Goal: Register for event/course

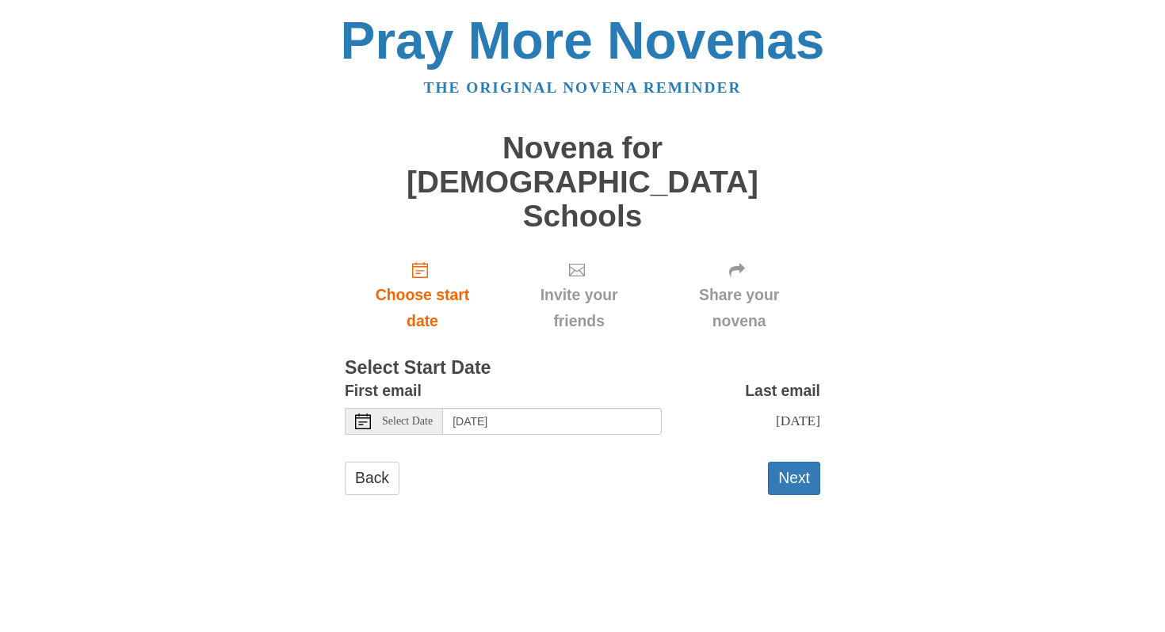
click at [418, 416] on span "Select Date" at bounding box center [407, 421] width 51 height 11
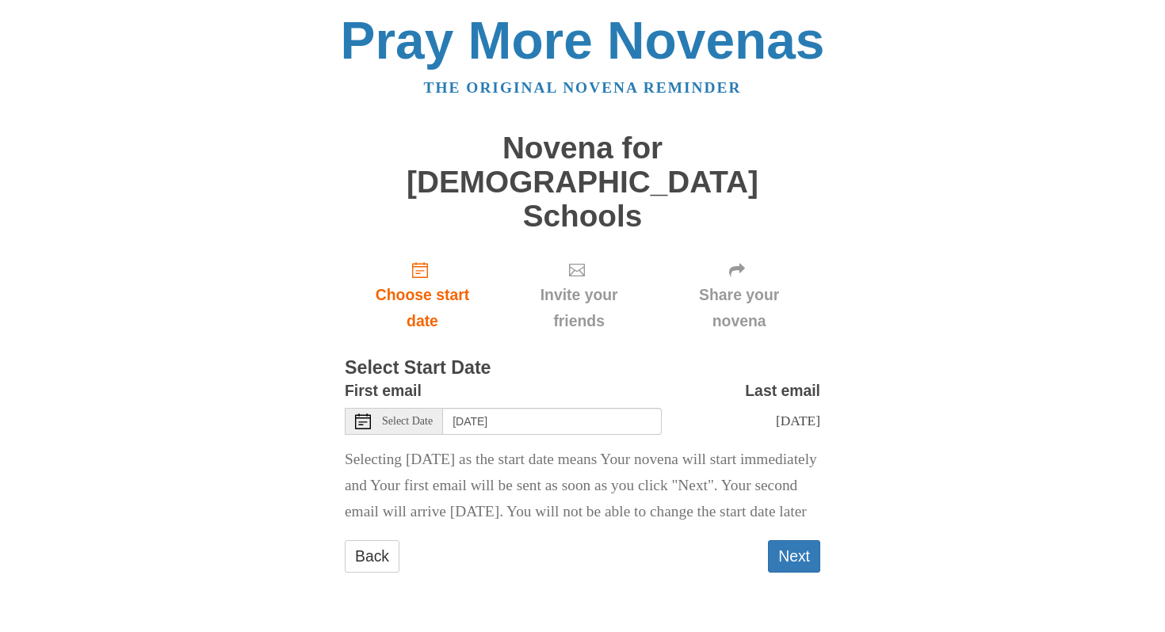
click at [414, 416] on span "Select Date" at bounding box center [407, 421] width 51 height 11
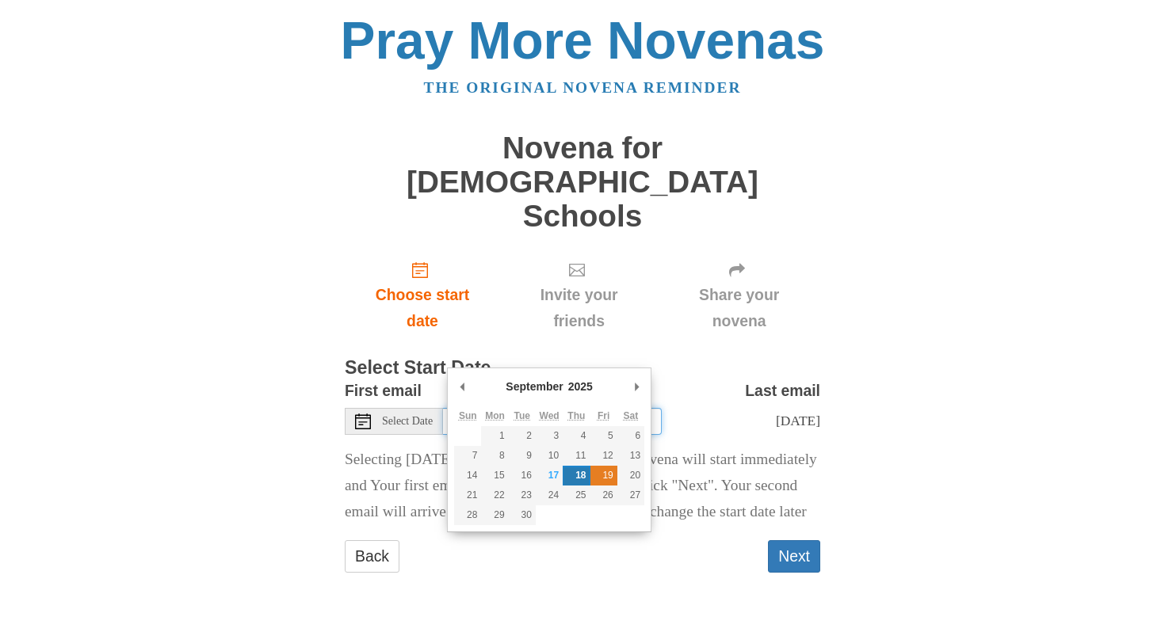
type input "[DATE]"
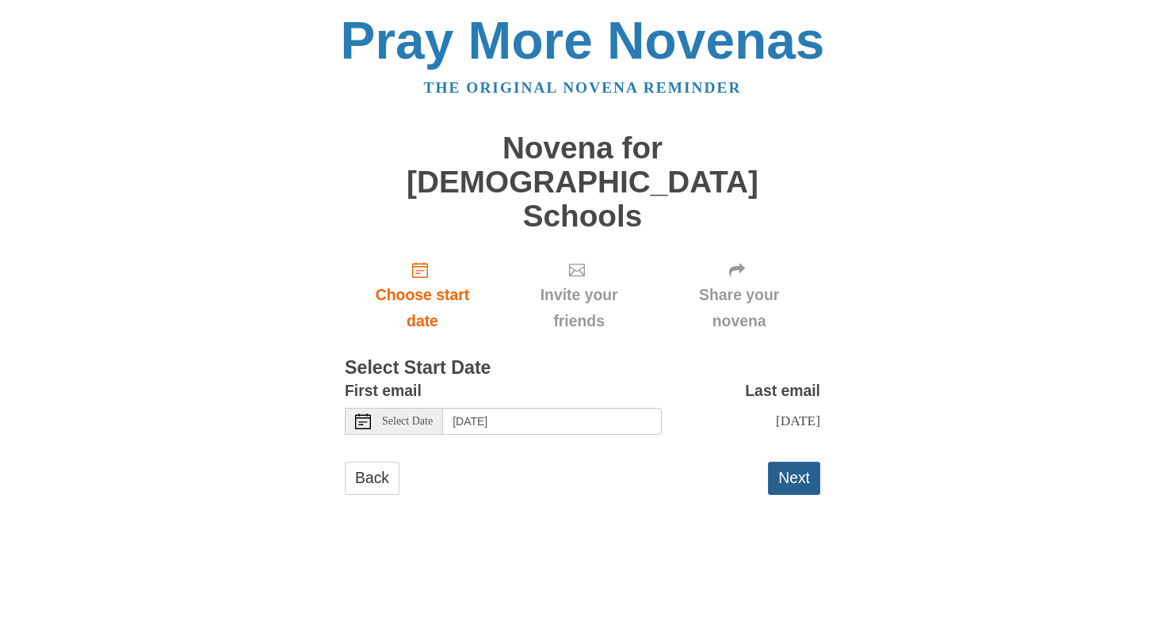
click at [794, 462] on button "Next" at bounding box center [794, 478] width 52 height 32
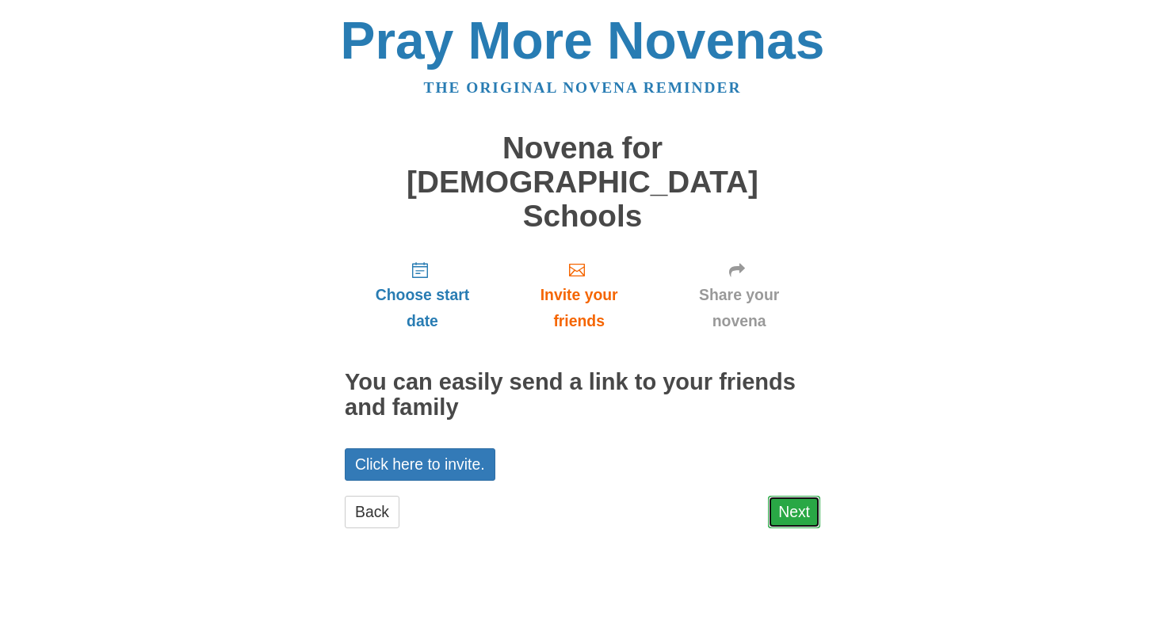
click at [794, 496] on link "Next" at bounding box center [794, 512] width 52 height 32
